Goal: Transaction & Acquisition: Purchase product/service

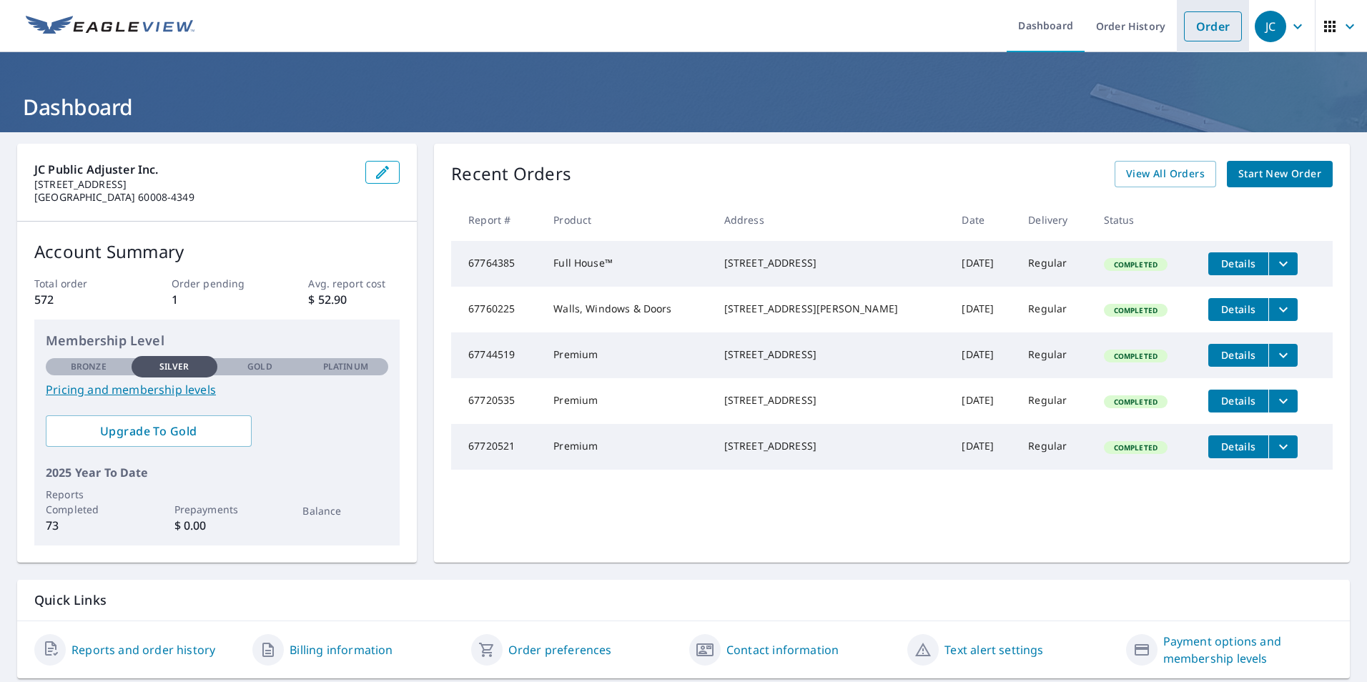
click at [1187, 28] on link "Order" at bounding box center [1213, 26] width 58 height 30
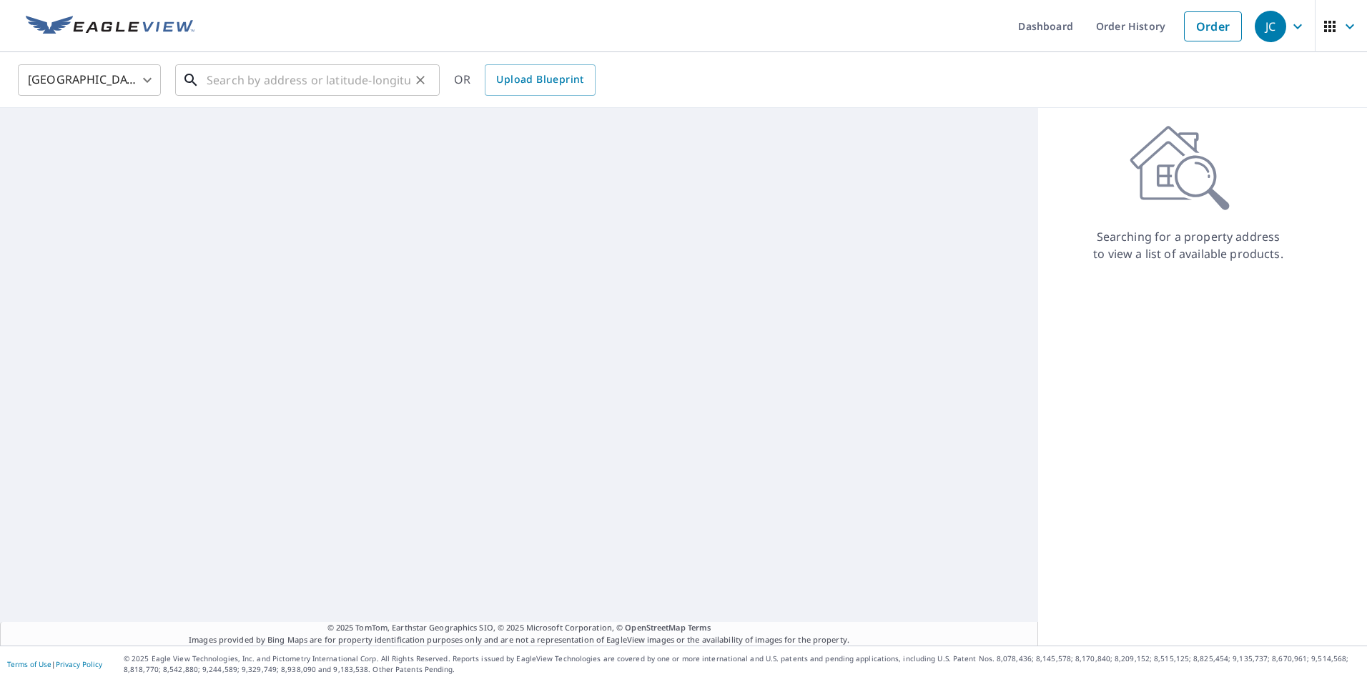
click at [342, 82] on input "text" at bounding box center [309, 80] width 204 height 40
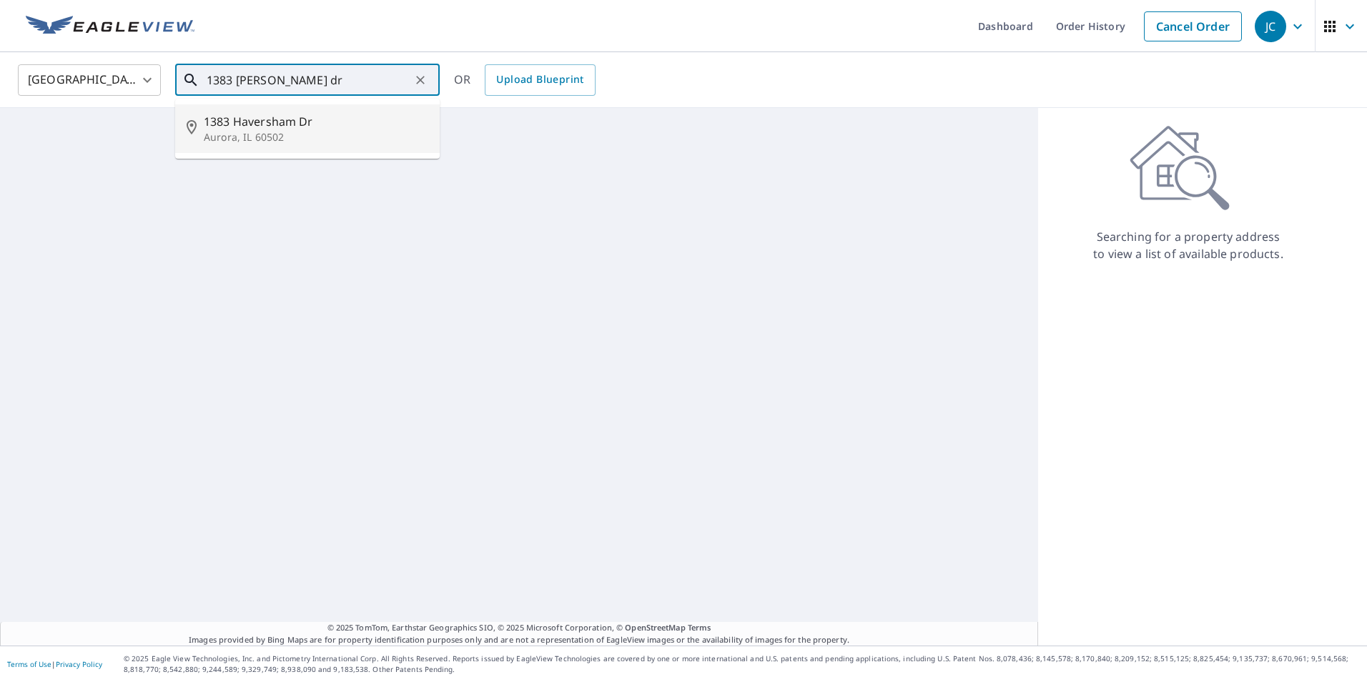
click at [320, 113] on span "1383 Haversham Dr" at bounding box center [316, 121] width 224 height 17
type input "[STREET_ADDRESS][PERSON_NAME]"
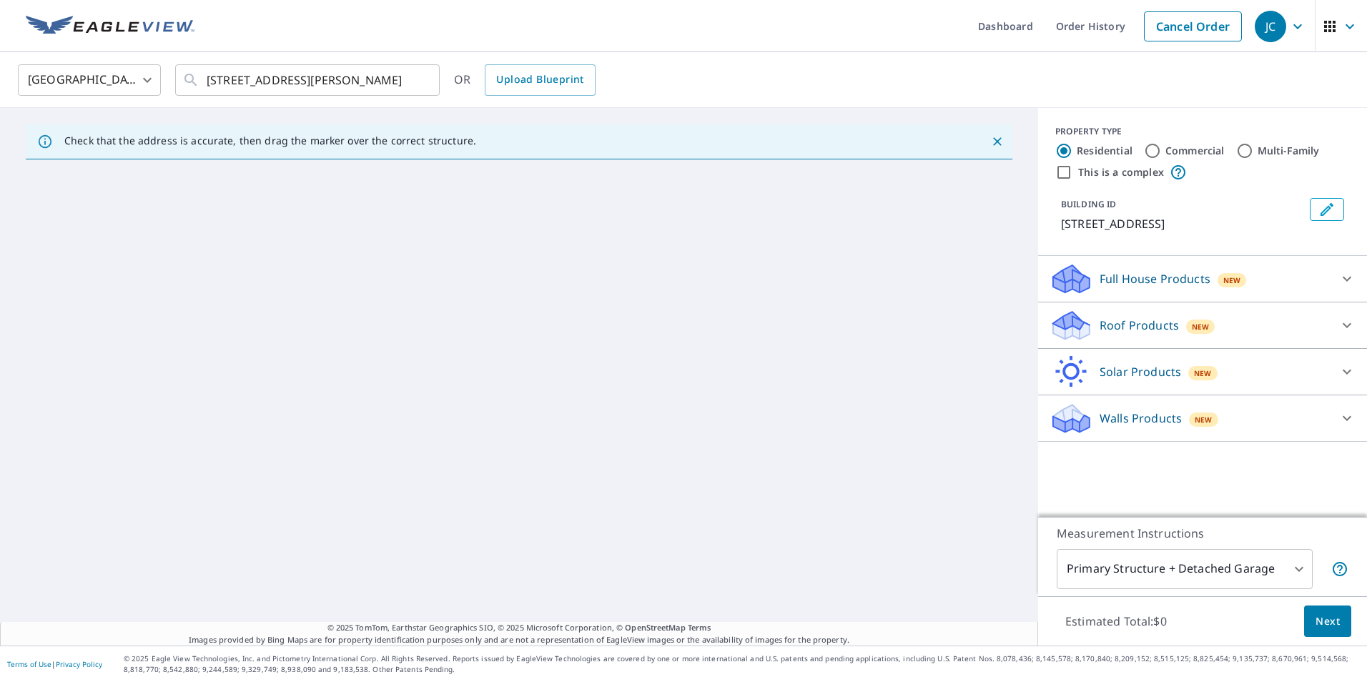
click at [1127, 333] on p "Roof Products" at bounding box center [1138, 325] width 79 height 17
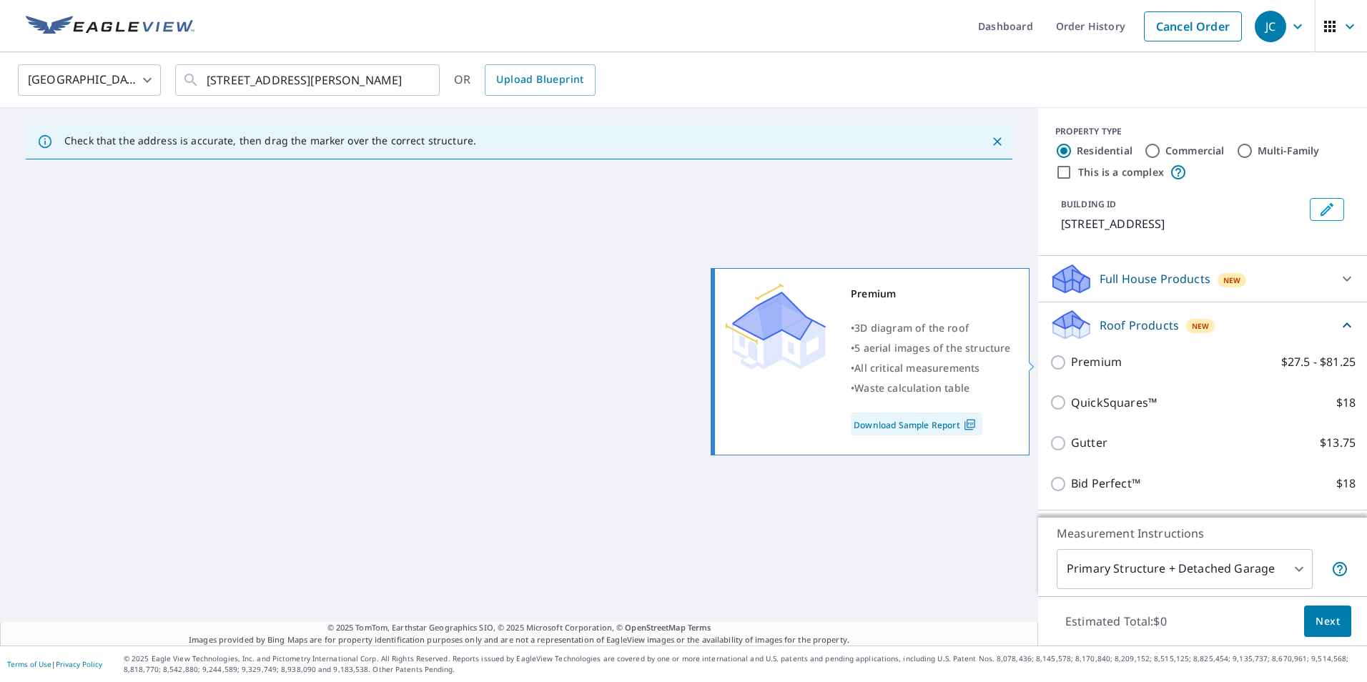
click at [1113, 370] on label "Premium $27.5 - $81.25" at bounding box center [1213, 362] width 284 height 18
click at [1071, 370] on input "Premium $27.5 - $81.25" at bounding box center [1059, 362] width 21 height 17
checkbox input "true"
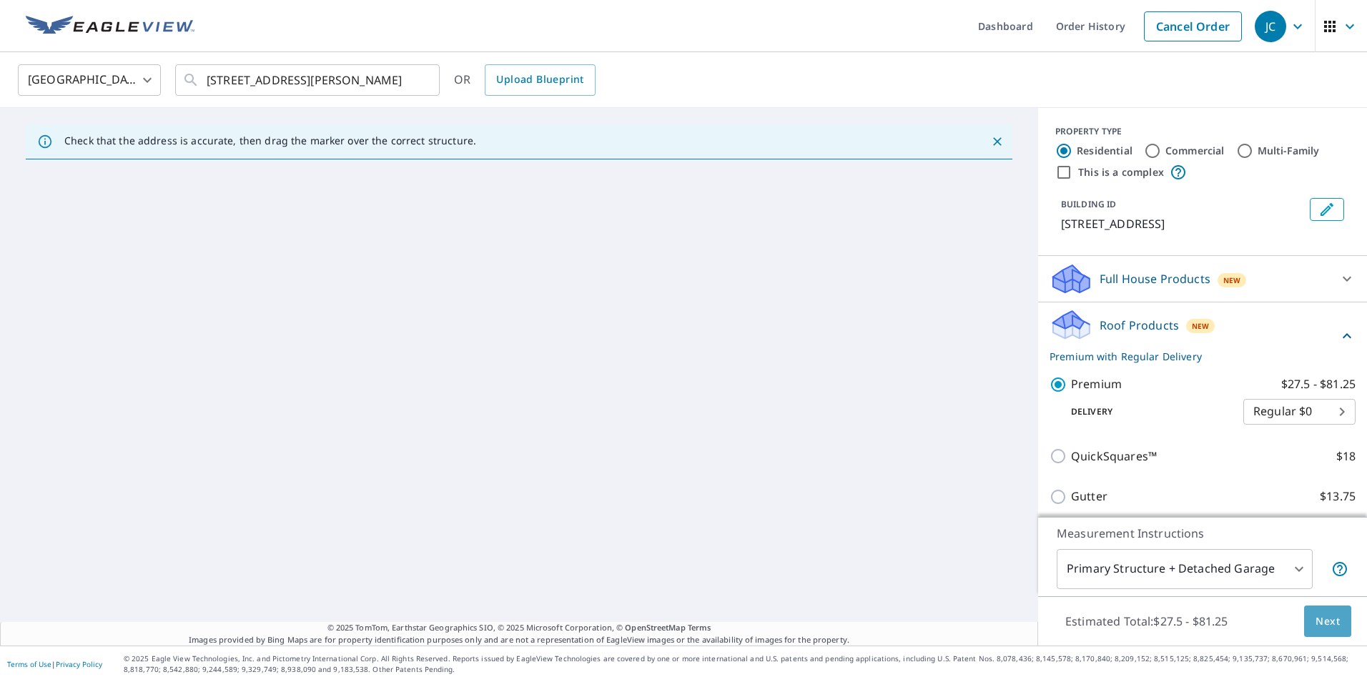
click at [1322, 628] on span "Next" at bounding box center [1327, 622] width 24 height 18
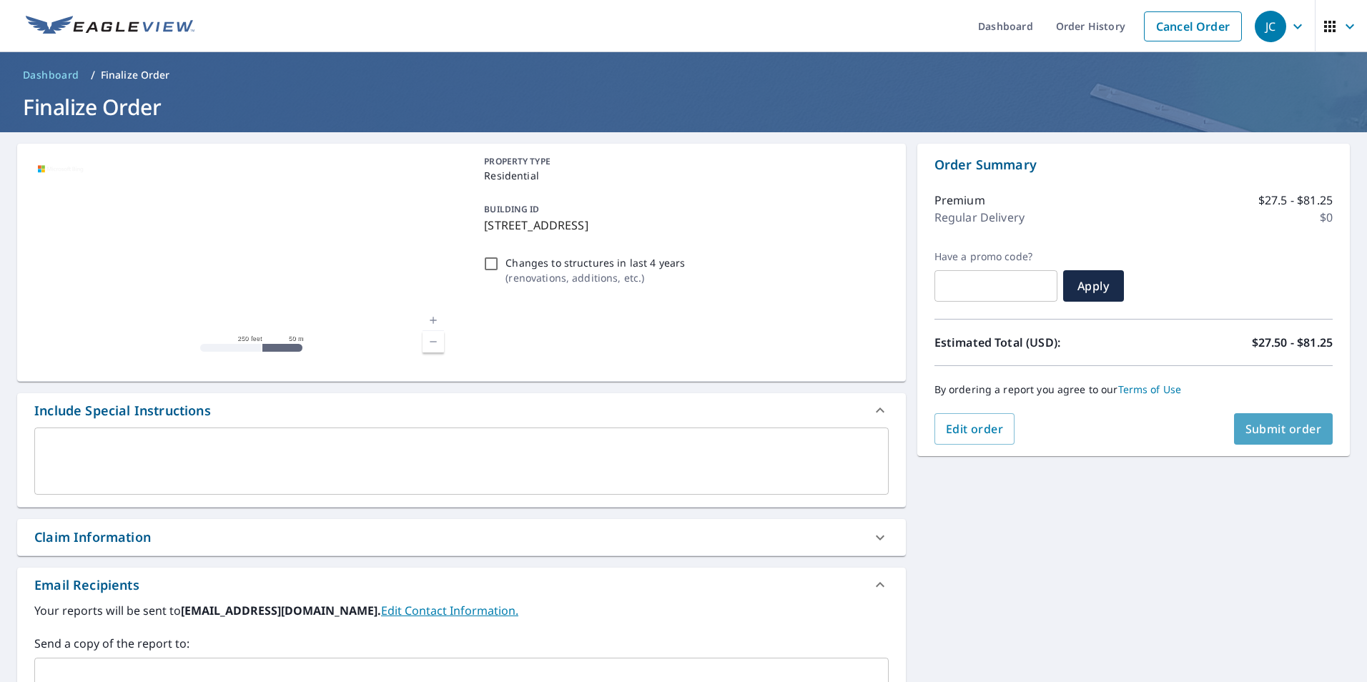
click at [1271, 430] on span "Submit order" at bounding box center [1283, 429] width 76 height 16
